Goal: Answer question/provide support: Share knowledge or assist other users

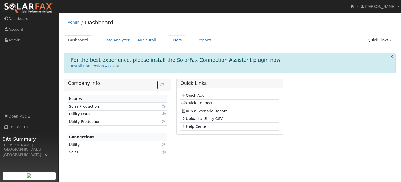
click at [168, 40] on link "Users" at bounding box center [177, 40] width 18 height 10
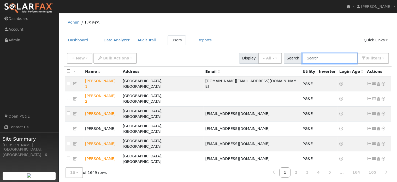
click at [317, 59] on input "text" at bounding box center [329, 58] width 55 height 11
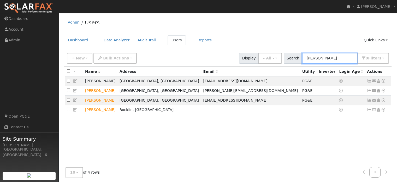
type input "howard"
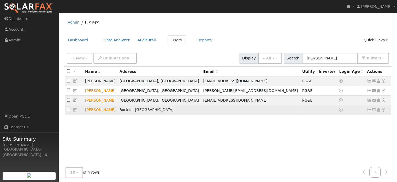
click at [383, 111] on icon at bounding box center [384, 110] width 5 height 4
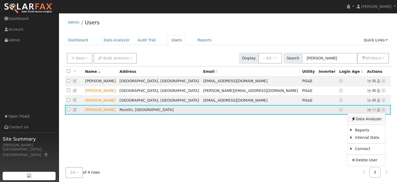
click at [378, 122] on link "Data Analyzer" at bounding box center [367, 118] width 38 height 7
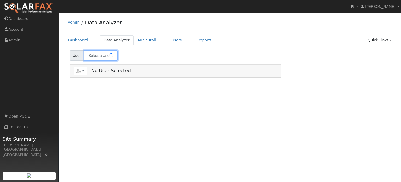
type input "[PERSON_NAME]"
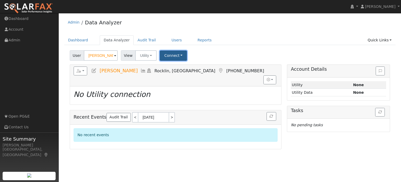
click at [171, 55] on button "Connect" at bounding box center [173, 55] width 27 height 10
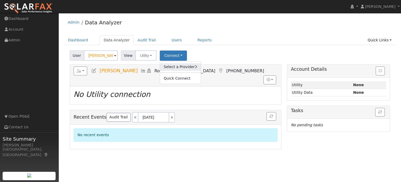
click at [182, 65] on link "Select a Provider" at bounding box center [180, 66] width 41 height 7
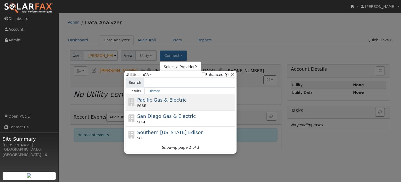
click at [171, 99] on span "Pacific Gas & Electric" at bounding box center [161, 99] width 49 height 5
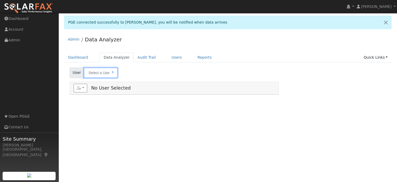
type input "[PERSON_NAME]"
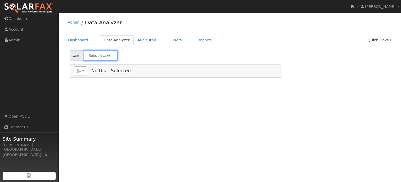
type input "[PERSON_NAME]"
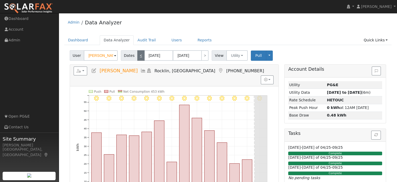
click at [138, 57] on link "<" at bounding box center [140, 55] width 7 height 10
type input "[DATE]"
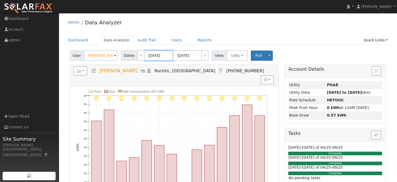
click at [150, 54] on input "[DATE]" at bounding box center [159, 55] width 29 height 10
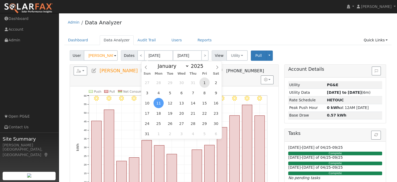
click at [204, 84] on span "1" at bounding box center [205, 82] width 10 height 10
type input "[DATE]"
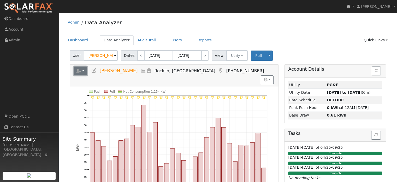
click at [82, 70] on button "button" at bounding box center [81, 70] width 14 height 9
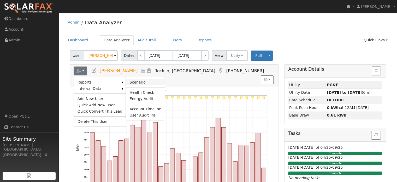
click at [133, 79] on link "Scenario" at bounding box center [145, 82] width 39 height 6
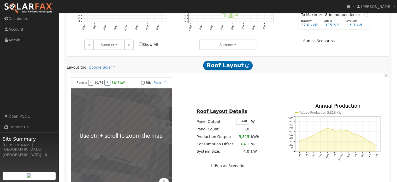
scroll to position [267, 0]
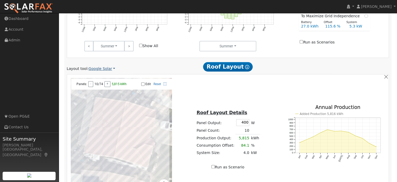
click at [101, 70] on link "Google Solar" at bounding box center [102, 68] width 27 height 5
click at [100, 93] on link "Aurora" at bounding box center [105, 92] width 36 height 7
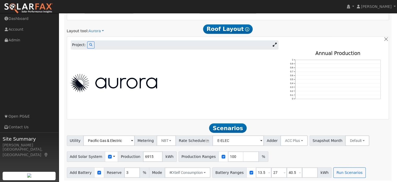
scroll to position [306, 0]
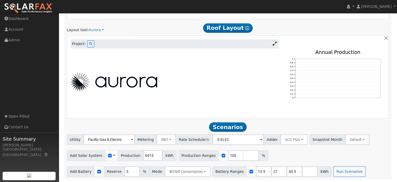
click at [131, 83] on img at bounding box center [114, 82] width 87 height 18
click at [89, 45] on icon at bounding box center [90, 43] width 3 height 3
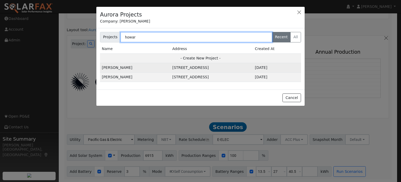
type input "howar"
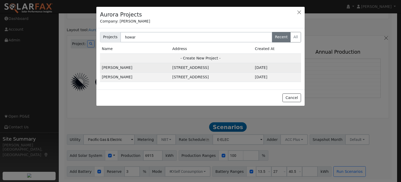
click at [171, 67] on td "[STREET_ADDRESS]" at bounding box center [212, 67] width 83 height 9
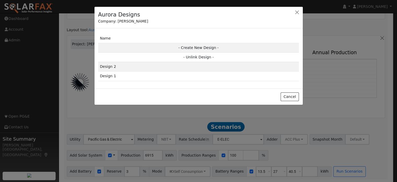
scroll to position [306, 0]
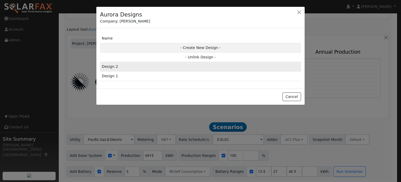
click at [145, 66] on td "Design 2" at bounding box center [200, 66] width 201 height 9
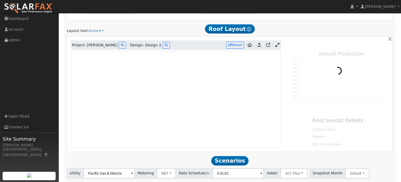
type input "0"
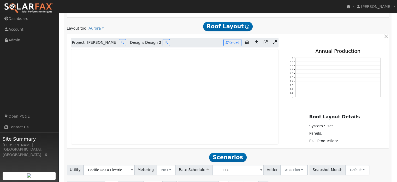
scroll to position [308, 0]
